Goal: Navigation & Orientation: Go to known website

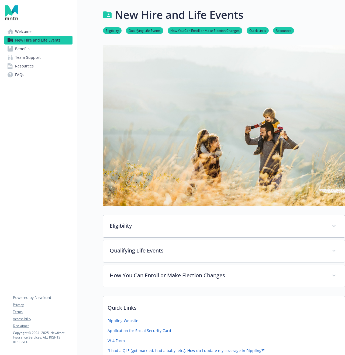
scroll to position [193, 0]
